Goal: Find specific page/section: Find specific page/section

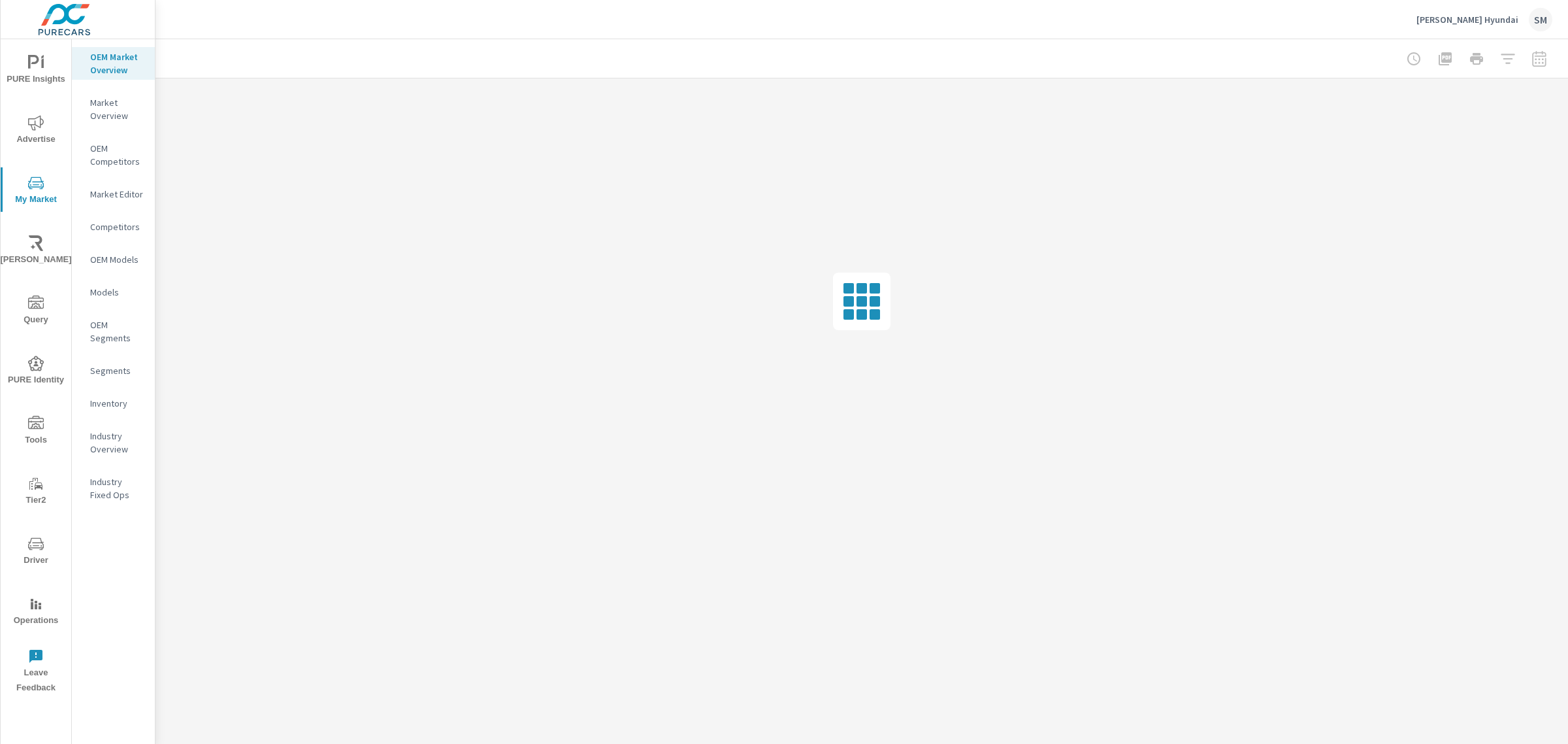
click at [30, 539] on icon "nav menu" at bounding box center [36, 543] width 15 height 15
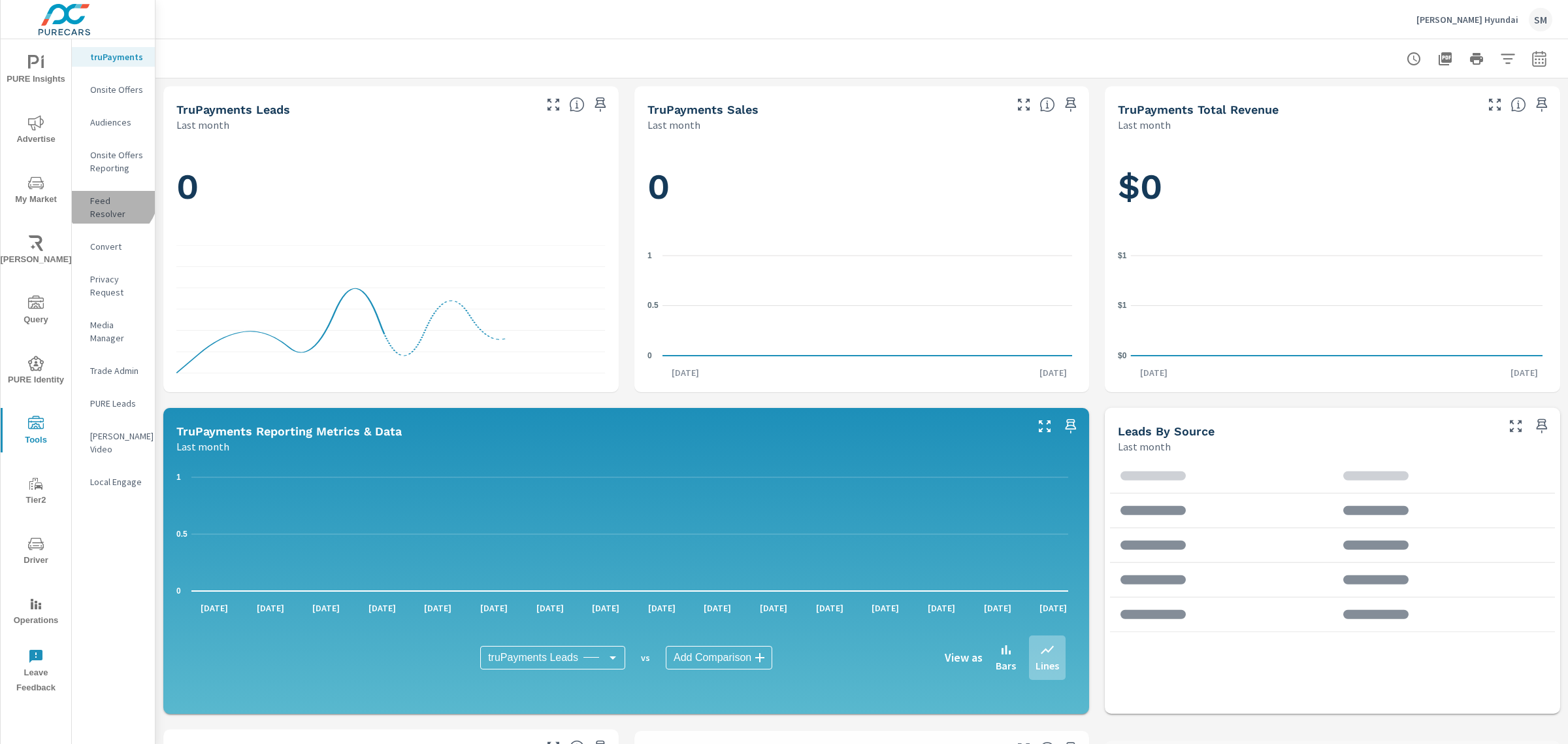
click at [110, 197] on p "Feed Resolver" at bounding box center [117, 207] width 54 height 26
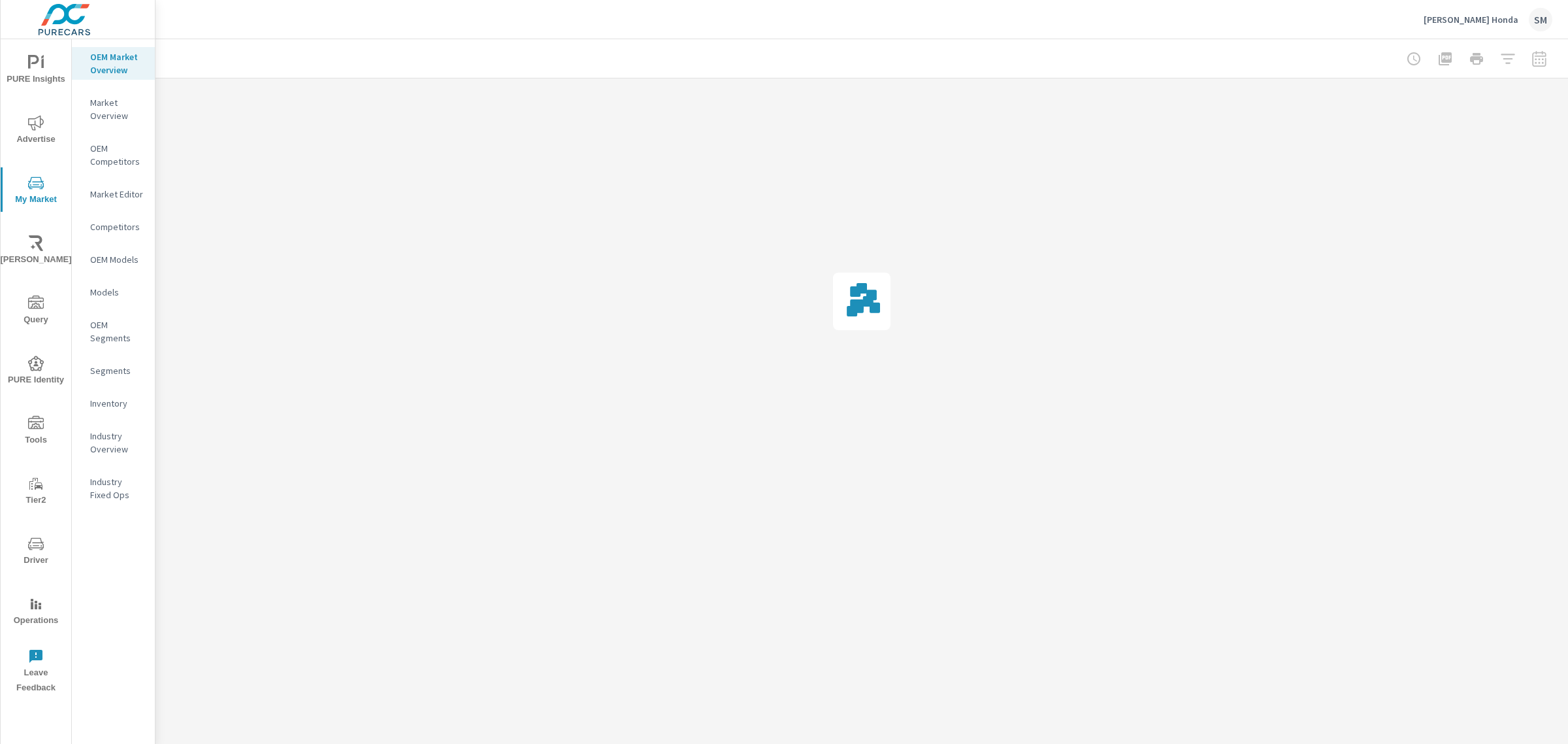
click at [36, 536] on icon "nav menu" at bounding box center [36, 543] width 15 height 15
